Goal: Task Accomplishment & Management: Manage account settings

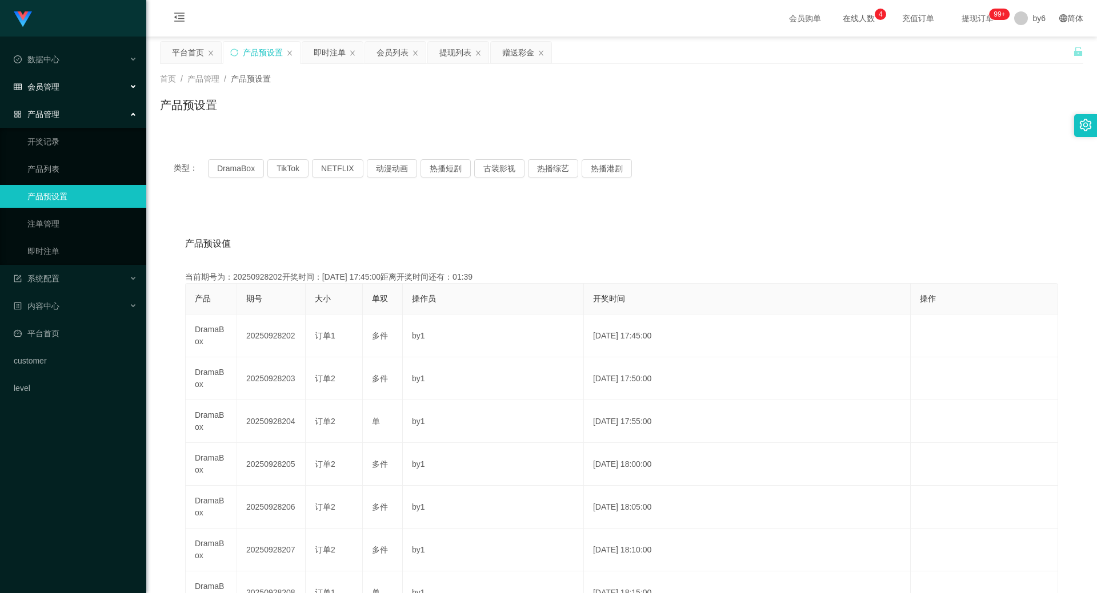
click at [66, 81] on div "会员管理" at bounding box center [73, 86] width 146 height 23
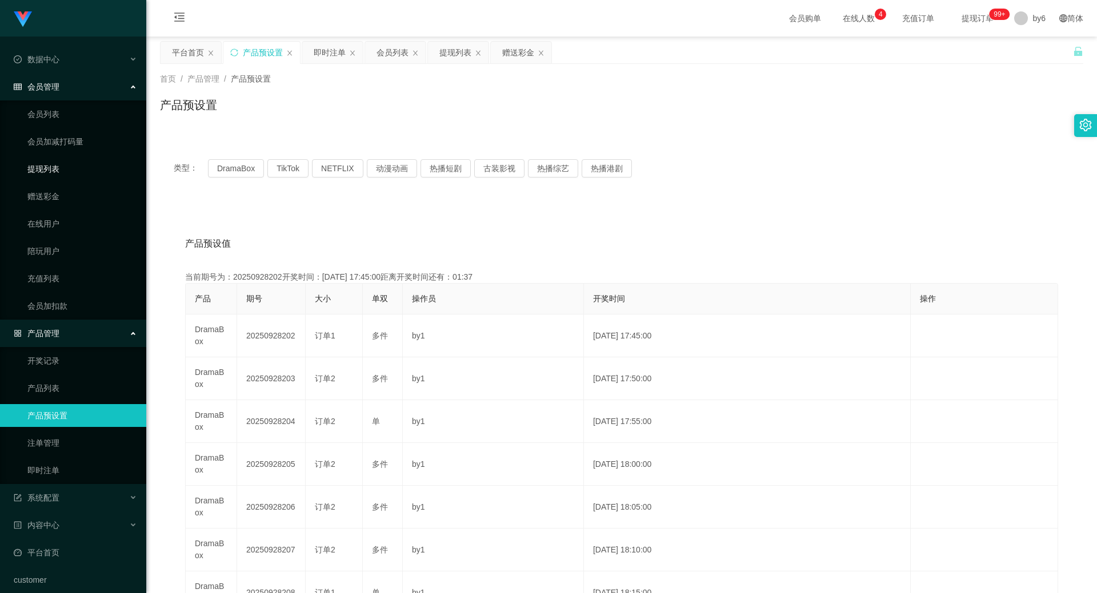
click at [71, 171] on link "提现列表" at bounding box center [82, 169] width 110 height 23
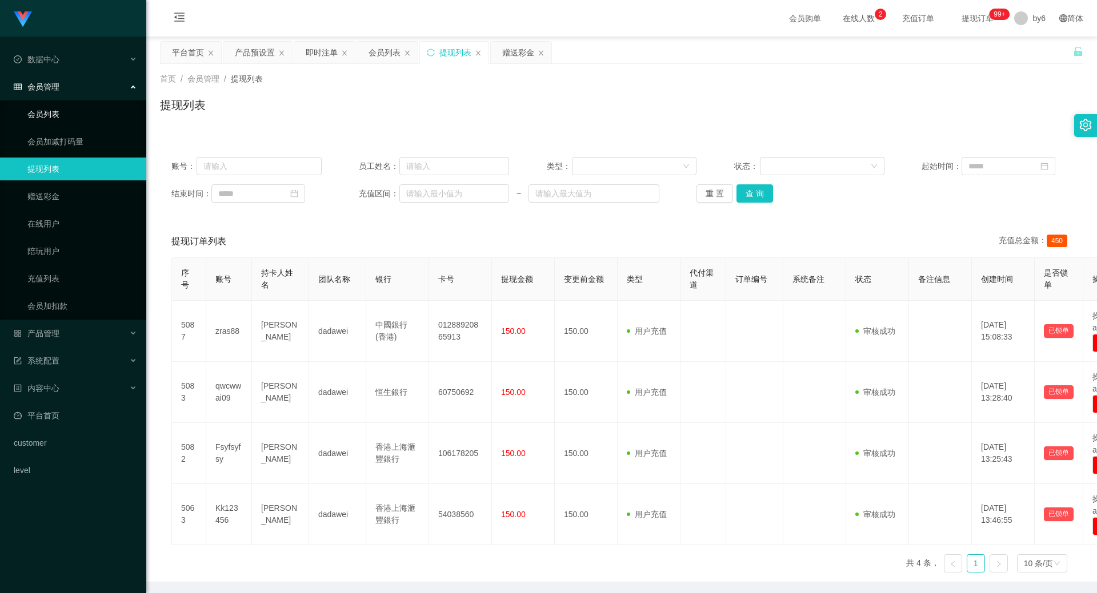
click at [59, 109] on link "会员列表" at bounding box center [82, 114] width 110 height 23
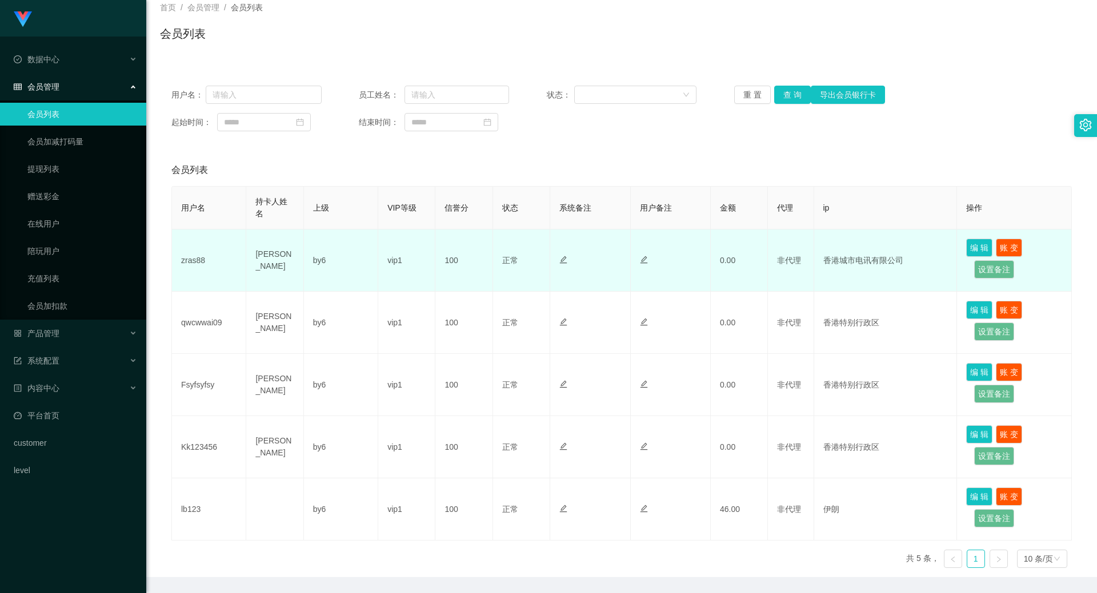
scroll to position [51, 0]
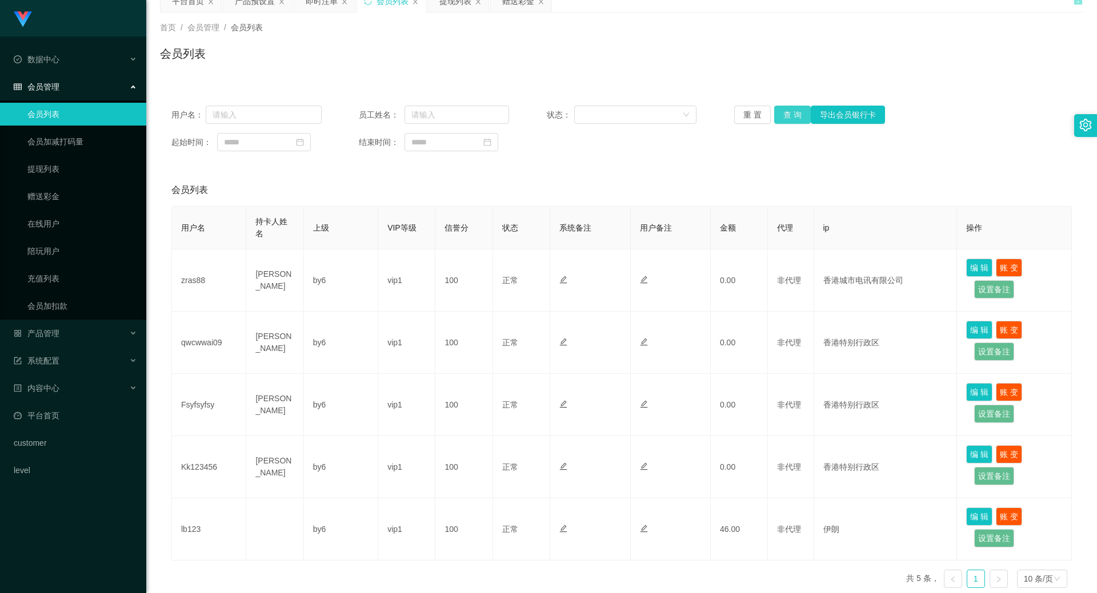
click at [794, 118] on button "查 询" at bounding box center [792, 115] width 37 height 18
click at [83, 165] on link "提现列表" at bounding box center [82, 169] width 110 height 23
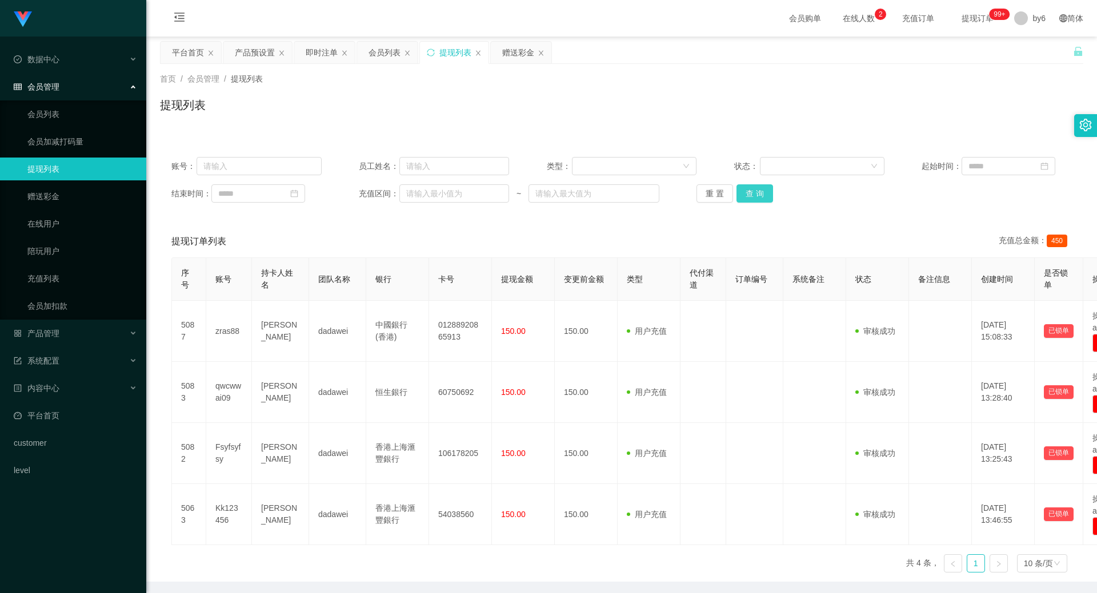
click at [751, 194] on button "查 询" at bounding box center [754, 194] width 37 height 18
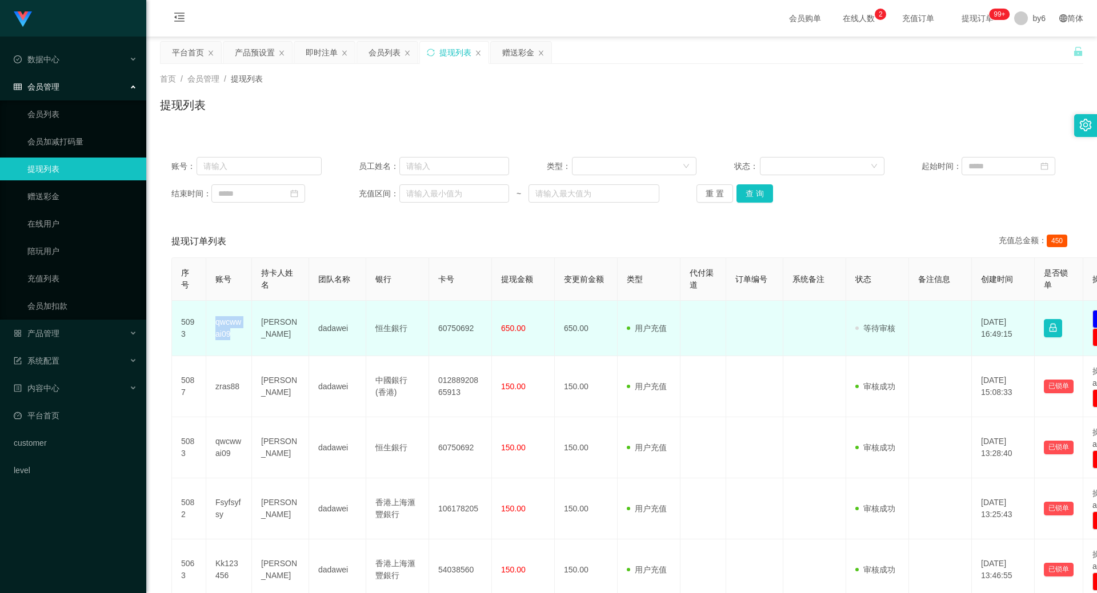
drag, startPoint x: 230, startPoint y: 336, endPoint x: 211, endPoint y: 317, distance: 27.5
click at [211, 317] on td "qwcwwai09" at bounding box center [229, 328] width 46 height 55
copy td "qwcwwai09"
